Goal: Information Seeking & Learning: Learn about a topic

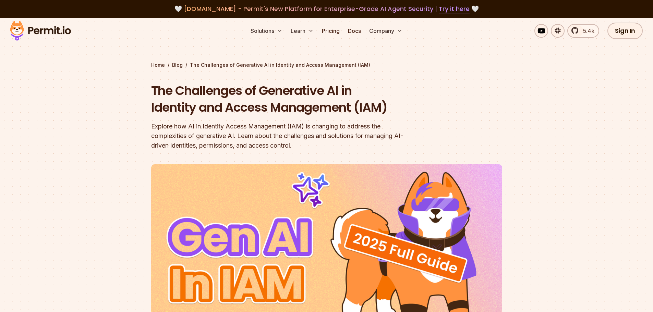
click at [337, 139] on div "Explore how AI in Identity Access Management (IAM) is changing to address the c…" at bounding box center [282, 136] width 263 height 29
drag, startPoint x: 0, startPoint y: 0, endPoint x: 337, endPoint y: 139, distance: 364.3
click at [337, 139] on div "Explore how AI in Identity Access Management (IAM) is changing to address the c…" at bounding box center [282, 136] width 263 height 29
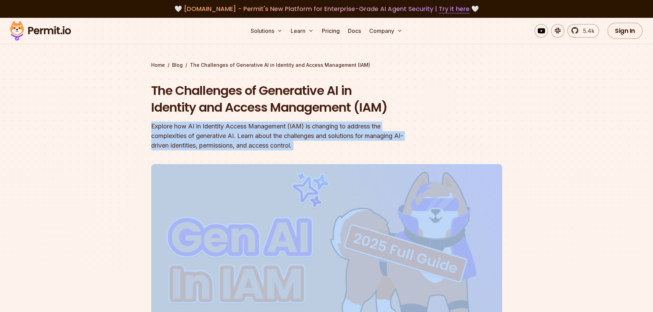
click at [337, 139] on div "Explore how AI in Identity Access Management (IAM) is changing to address the c…" at bounding box center [282, 136] width 263 height 29
click at [365, 136] on div "Explore how AI in Identity Access Management (IAM) is changing to address the c…" at bounding box center [282, 136] width 263 height 29
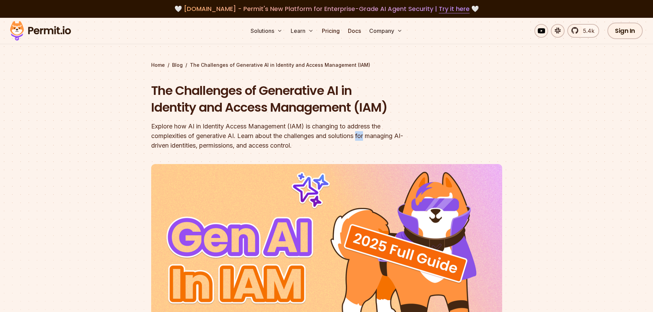
click at [365, 136] on div "Explore how AI in Identity Access Management (IAM) is changing to address the c…" at bounding box center [282, 136] width 263 height 29
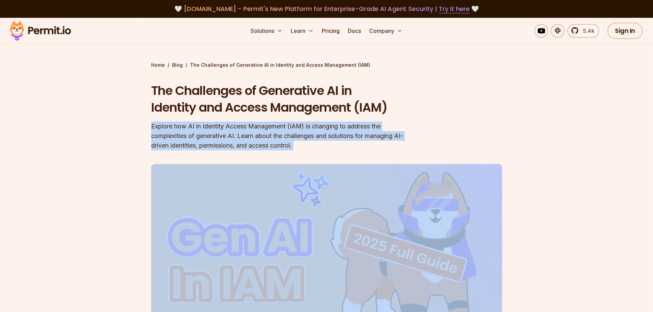
click at [365, 136] on div "Explore how AI in Identity Access Management (IAM) is changing to address the c…" at bounding box center [282, 136] width 263 height 29
click at [478, 141] on header "The Challenges of Generative AI in Identity and Access Management (IAM) Explore…" at bounding box center [326, 240] width 351 height 316
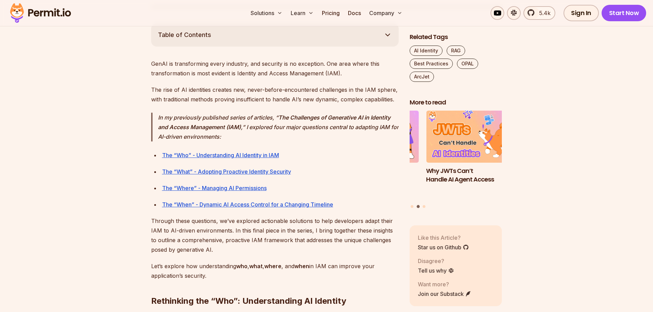
scroll to position [393, 0]
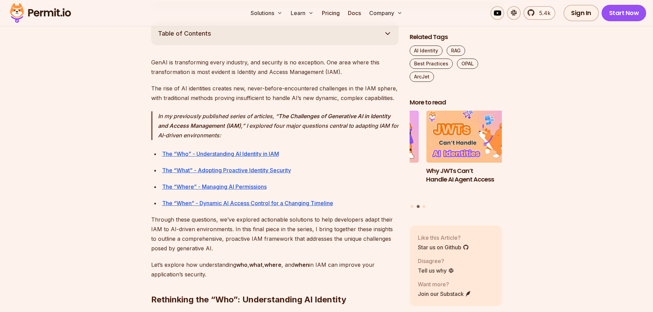
click at [300, 64] on p "GenAI is transforming every industry, and security is no exception. One area wh…" at bounding box center [275, 67] width 248 height 19
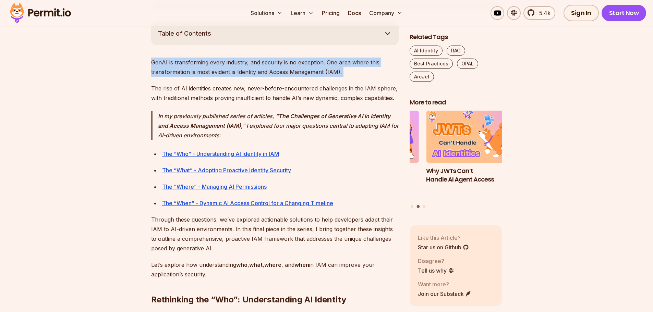
click at [300, 64] on p "GenAI is transforming every industry, and security is no exception. One area wh…" at bounding box center [275, 67] width 248 height 19
click at [329, 70] on p "GenAI is transforming every industry, and security is no exception. One area wh…" at bounding box center [275, 67] width 248 height 19
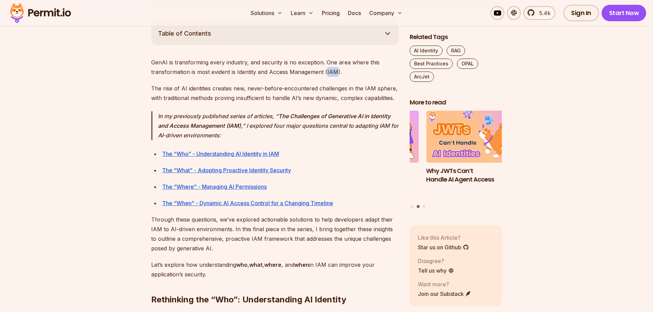
click at [329, 70] on p "GenAI is transforming every industry, and security is no exception. One area wh…" at bounding box center [275, 67] width 248 height 19
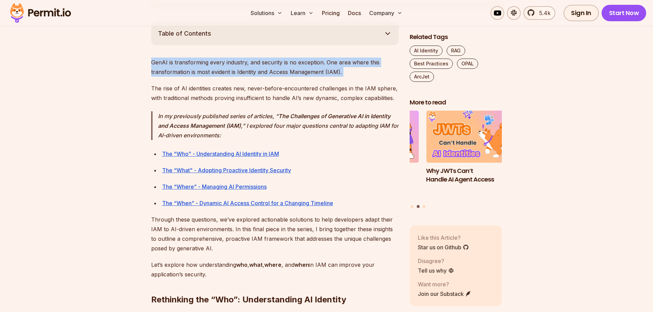
click at [329, 70] on p "GenAI is transforming every industry, and security is no exception. One area wh…" at bounding box center [275, 67] width 248 height 19
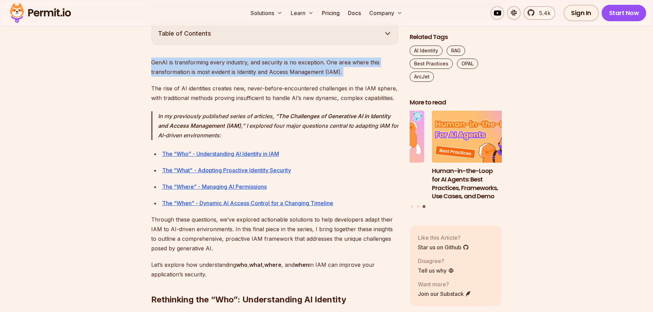
click at [244, 64] on p "GenAI is transforming every industry, and security is no exception. One area wh…" at bounding box center [275, 67] width 248 height 19
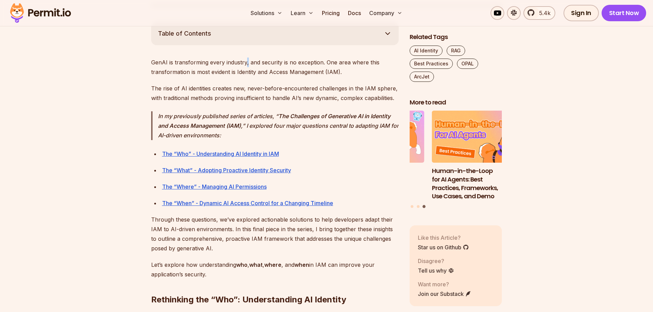
click at [244, 64] on p "GenAI is transforming every industry, and security is no exception. One area wh…" at bounding box center [275, 67] width 248 height 19
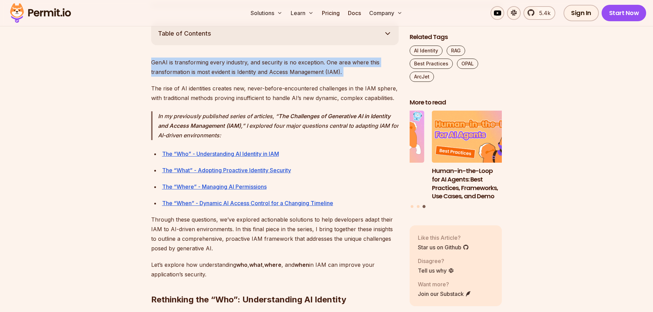
click at [244, 64] on p "GenAI is transforming every industry, and security is no exception. One area wh…" at bounding box center [275, 67] width 248 height 19
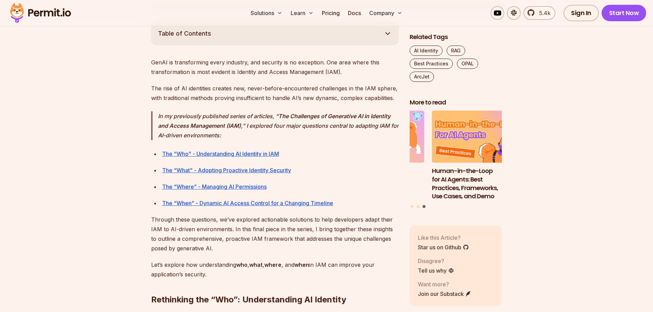
click at [226, 96] on p "The rise of AI identities creates new, never-before-encountered challenges in t…" at bounding box center [275, 93] width 248 height 19
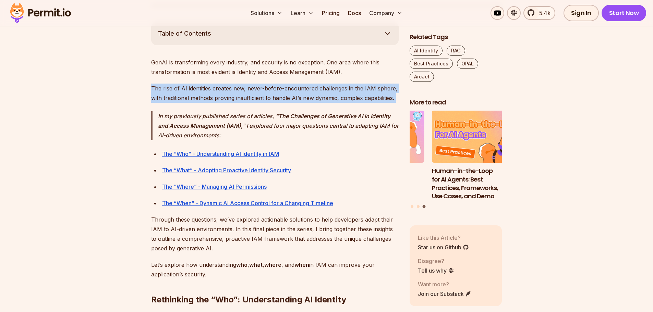
click at [226, 96] on p "The rise of AI identities creates new, never-before-encountered challenges in t…" at bounding box center [275, 93] width 248 height 19
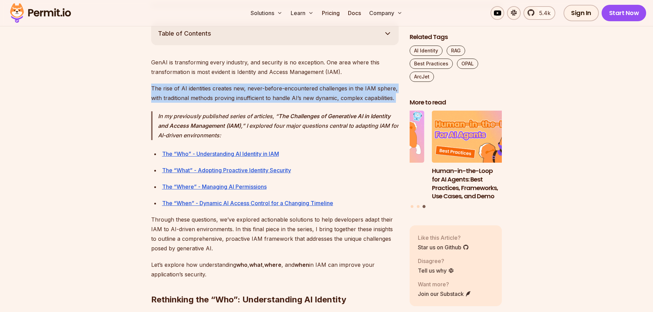
click at [226, 96] on p "The rise of AI identities creates new, never-before-encountered challenges in t…" at bounding box center [275, 93] width 248 height 19
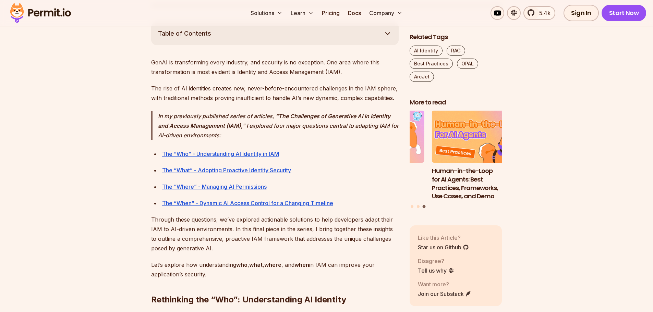
click at [312, 134] on blockquote "In my previously published series of articles, “ The Challenges of Generative A…" at bounding box center [275, 125] width 248 height 29
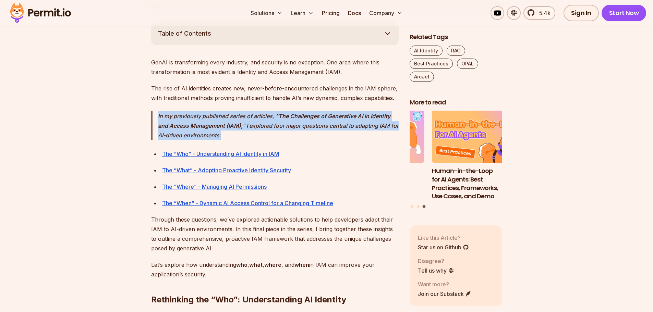
click at [312, 134] on blockquote "In my previously published series of articles, “ The Challenges of Generative A…" at bounding box center [275, 125] width 248 height 29
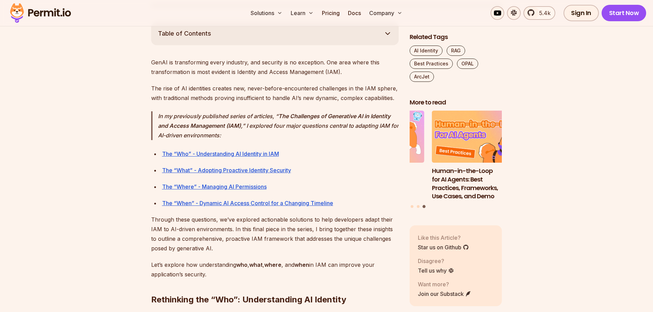
click at [312, 134] on blockquote "In my previously published series of articles, “ The Challenges of Generative A…" at bounding box center [275, 125] width 248 height 29
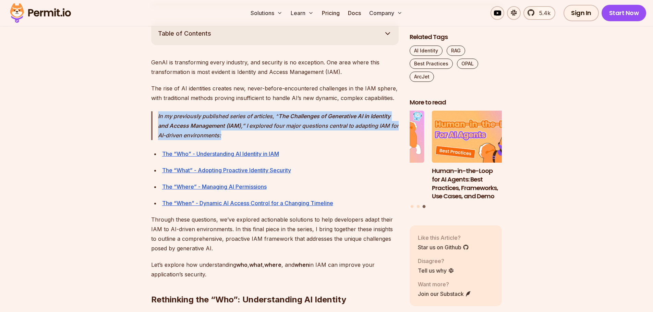
click at [312, 134] on blockquote "In my previously published series of articles, “ The Challenges of Generative A…" at bounding box center [275, 125] width 248 height 29
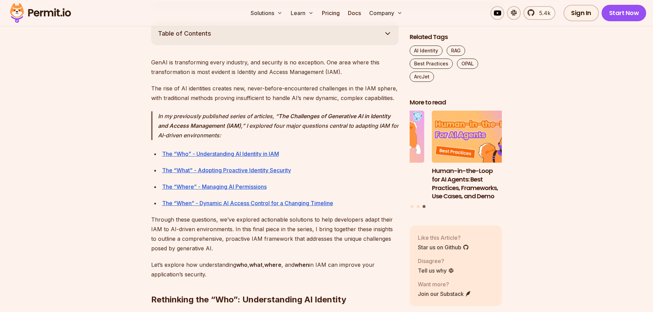
click at [312, 134] on blockquote "In my previously published series of articles, “ The Challenges of Generative A…" at bounding box center [275, 125] width 248 height 29
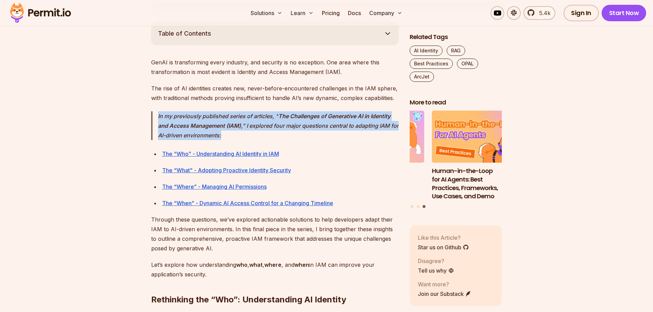
click at [312, 134] on blockquote "In my previously published series of articles, “ The Challenges of Generative A…" at bounding box center [275, 125] width 248 height 29
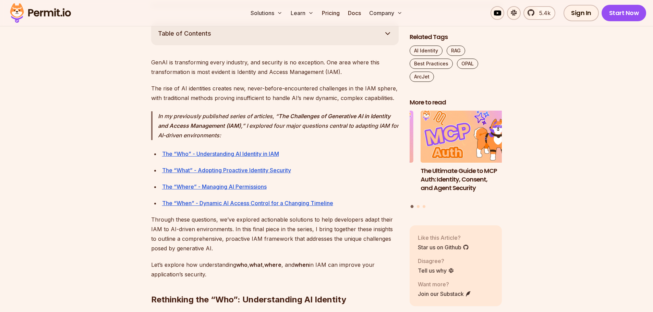
click at [312, 134] on blockquote "In my previously published series of articles, “ The Challenges of Generative A…" at bounding box center [275, 125] width 248 height 29
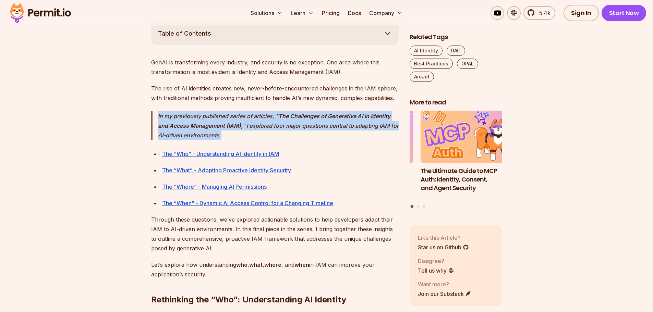
click at [312, 134] on blockquote "In my previously published series of articles, “ The Challenges of Generative A…" at bounding box center [275, 125] width 248 height 29
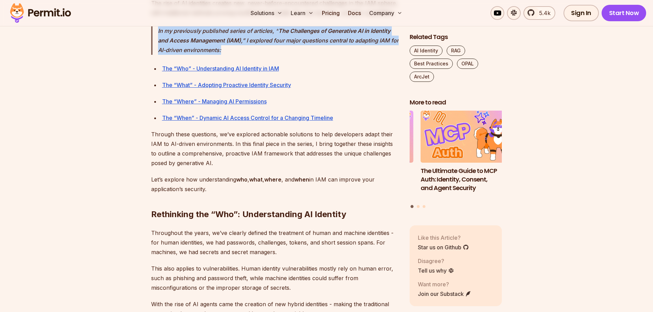
scroll to position [479, 0]
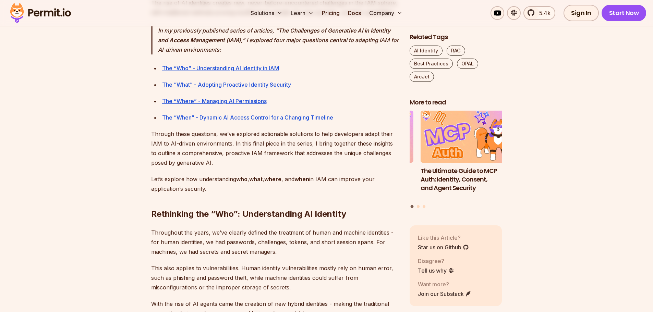
click at [322, 157] on p "Through these questions, we’ve explored actionable solutions to help developers…" at bounding box center [275, 148] width 248 height 38
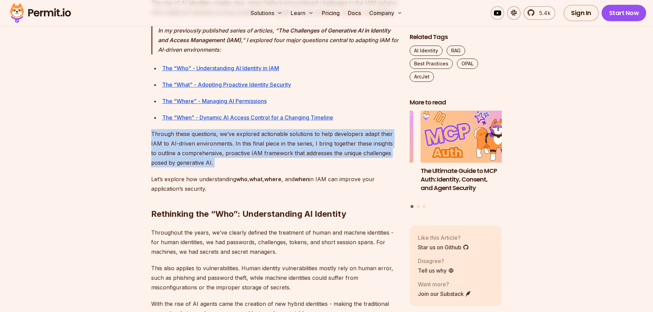
click at [322, 157] on p "Through these questions, we’ve explored actionable solutions to help developers…" at bounding box center [275, 148] width 248 height 38
click at [253, 141] on p "Through these questions, we’ve explored actionable solutions to help developers…" at bounding box center [275, 148] width 248 height 38
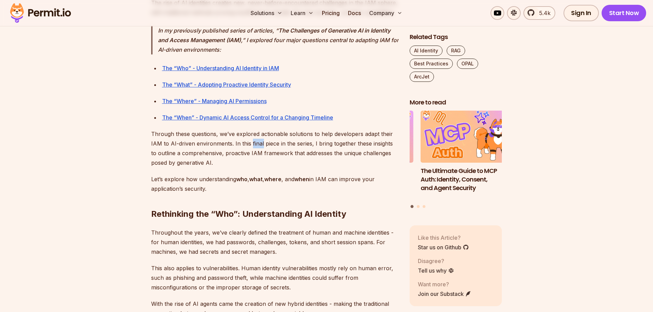
click at [253, 141] on p "Through these questions, we’ve explored actionable solutions to help developers…" at bounding box center [275, 148] width 248 height 38
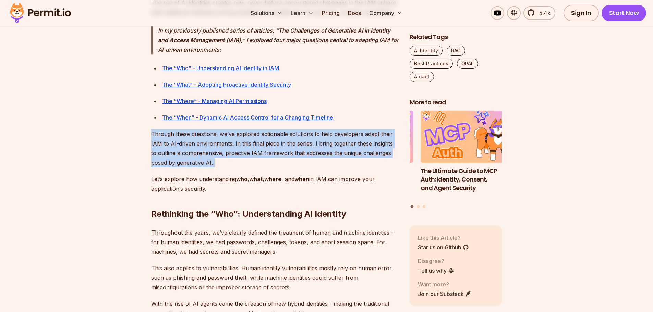
click at [253, 141] on p "Through these questions, we’ve explored actionable solutions to help developers…" at bounding box center [275, 148] width 248 height 38
click at [277, 145] on p "Through these questions, we’ve explored actionable solutions to help developers…" at bounding box center [275, 148] width 248 height 38
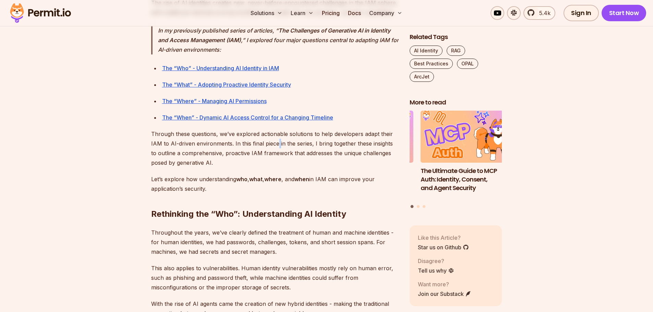
click at [277, 145] on p "Through these questions, we’ve explored actionable solutions to help developers…" at bounding box center [275, 148] width 248 height 38
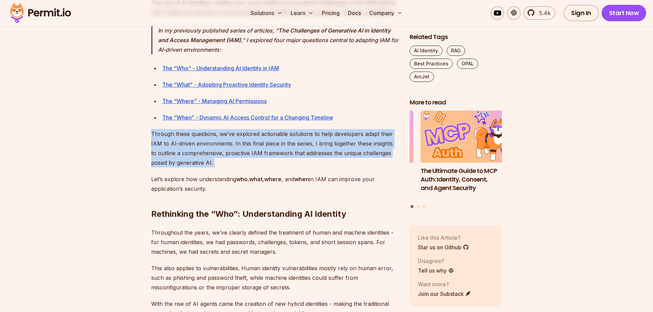
click at [277, 145] on p "Through these questions, we’ve explored actionable solutions to help developers…" at bounding box center [275, 148] width 248 height 38
click at [250, 152] on p "Through these questions, we’ve explored actionable solutions to help developers…" at bounding box center [275, 148] width 248 height 38
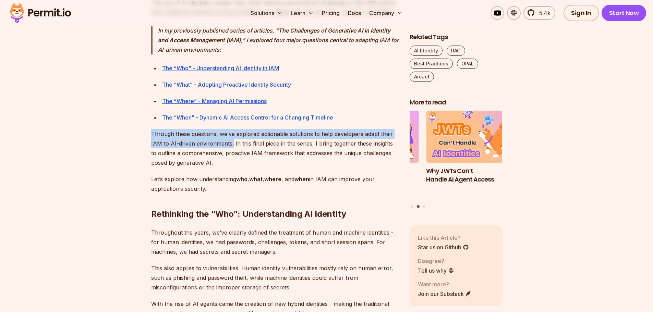
drag, startPoint x: 231, startPoint y: 145, endPoint x: 136, endPoint y: 132, distance: 95.8
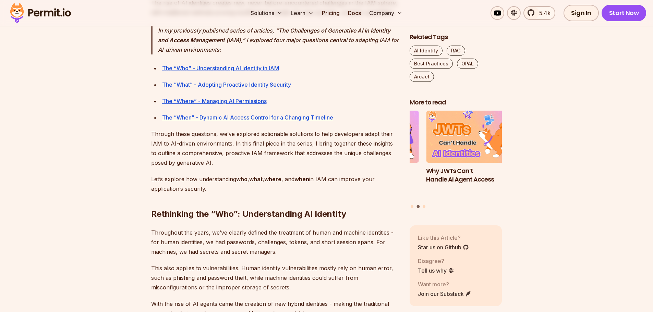
click at [244, 147] on p "Through these questions, we’ve explored actionable solutions to help developers…" at bounding box center [275, 148] width 248 height 38
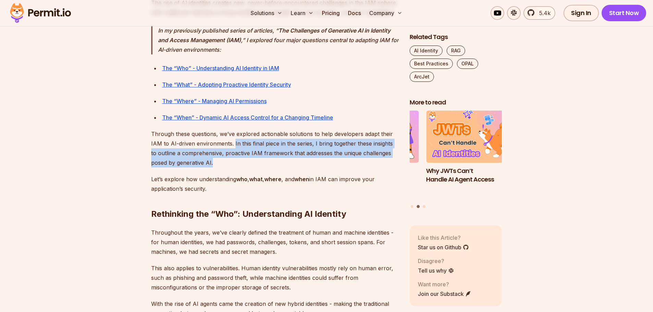
drag, startPoint x: 233, startPoint y: 143, endPoint x: 244, endPoint y: 167, distance: 26.7
click at [244, 167] on p "Through these questions, we’ve explored actionable solutions to help developers…" at bounding box center [275, 148] width 248 height 38
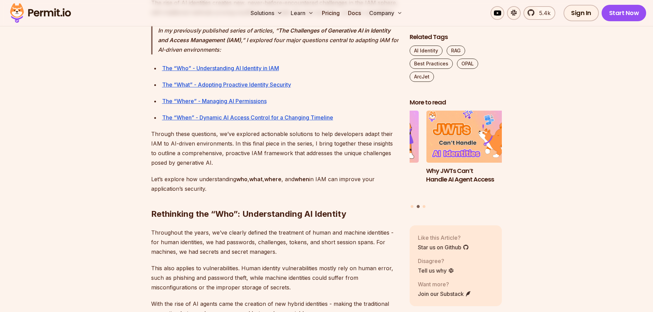
click at [276, 250] on p "Throughout the years, we’ve clearly defined the treatment of human and machine …" at bounding box center [275, 242] width 248 height 29
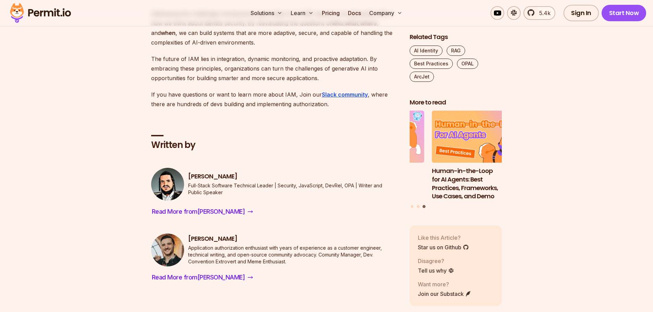
scroll to position [2111, 0]
